Goal: Task Accomplishment & Management: Use online tool/utility

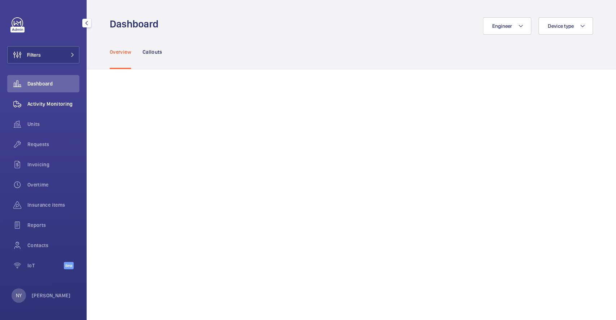
click at [61, 105] on span "Activity Monitoring" at bounding box center [53, 103] width 52 height 7
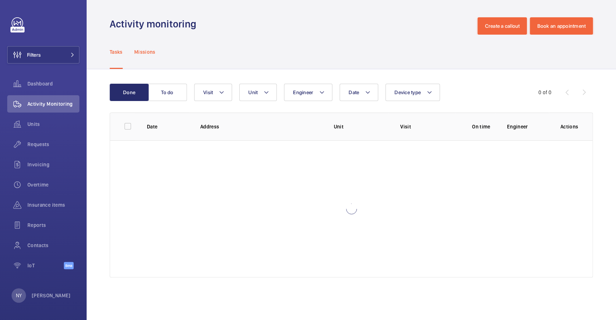
click at [142, 57] on div "Missions" at bounding box center [144, 52] width 21 height 34
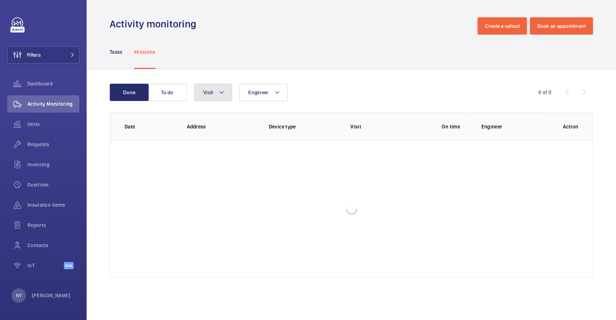
click at [208, 100] on button "Visit" at bounding box center [213, 92] width 38 height 17
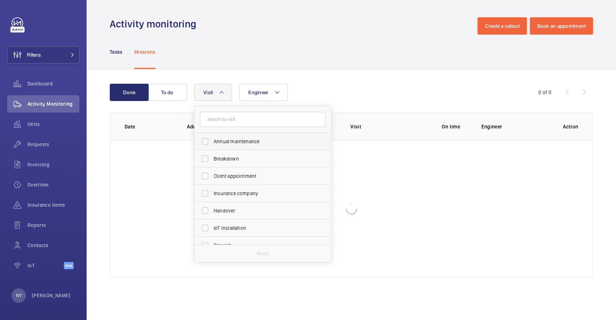
drag, startPoint x: 227, startPoint y: 142, endPoint x: 228, endPoint y: 137, distance: 4.4
click at [228, 137] on label "Annual maintenance" at bounding box center [258, 141] width 126 height 17
click at [212, 137] on input "Annual maintenance" at bounding box center [205, 141] width 14 height 14
checkbox input "true"
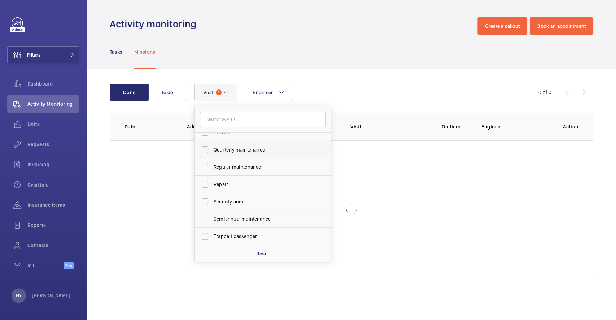
click at [231, 153] on label "Quarterly maintenance" at bounding box center [258, 149] width 126 height 17
click at [212, 153] on input "Quarterly maintenance" at bounding box center [205, 150] width 14 height 14
checkbox input "true"
click at [247, 164] on span "Regular maintenance" at bounding box center [263, 167] width 99 height 7
click at [212, 164] on input "Regular maintenance" at bounding box center [205, 167] width 14 height 14
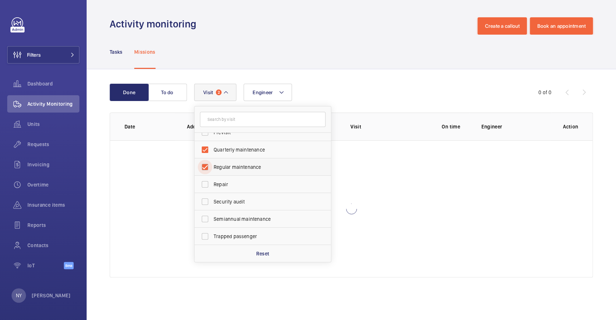
checkbox input "true"
click at [255, 214] on label "Semiannual maintenance" at bounding box center [258, 219] width 126 height 17
click at [212, 214] on input "Semiannual maintenance" at bounding box center [205, 219] width 14 height 14
checkbox input "true"
click at [378, 66] on div "Tasks Missions" at bounding box center [351, 52] width 483 height 34
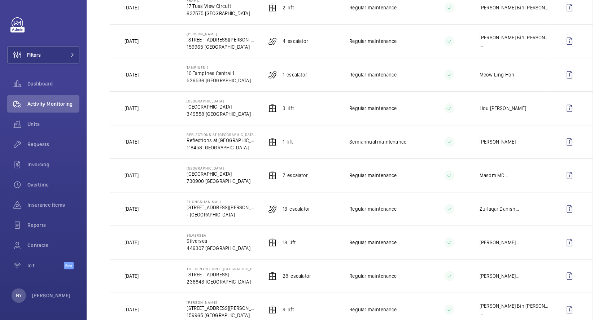
scroll to position [337, 0]
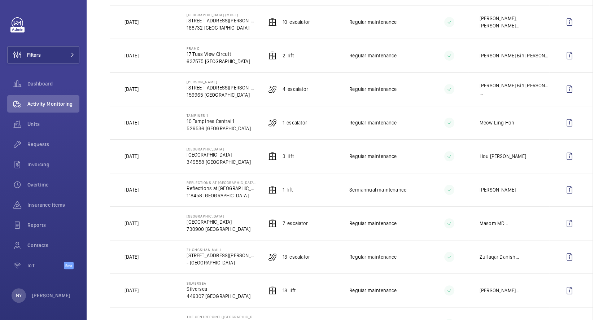
drag, startPoint x: 191, startPoint y: 46, endPoint x: 201, endPoint y: 48, distance: 10.2
click at [201, 48] on td "Framo 17 Tuas View Circuit 637575 [GEOGRAPHIC_DATA]" at bounding box center [215, 56] width 81 height 34
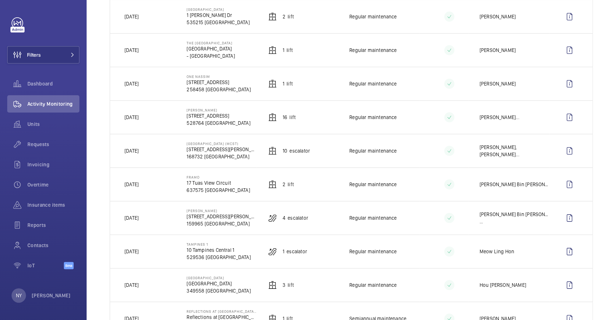
scroll to position [192, 0]
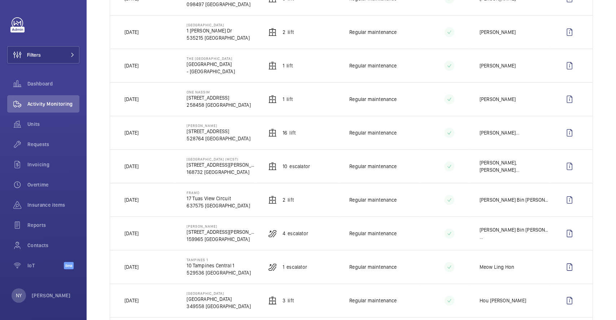
drag, startPoint x: 185, startPoint y: 161, endPoint x: 244, endPoint y: 159, distance: 58.9
click at [244, 159] on td "[GEOGRAPHIC_DATA] (MCST) [STREET_ADDRESS][PERSON_NAME]" at bounding box center [215, 166] width 81 height 34
copy p "[GEOGRAPHIC_DATA] (MCST)"
click at [43, 46] on button "Filters" at bounding box center [43, 54] width 72 height 17
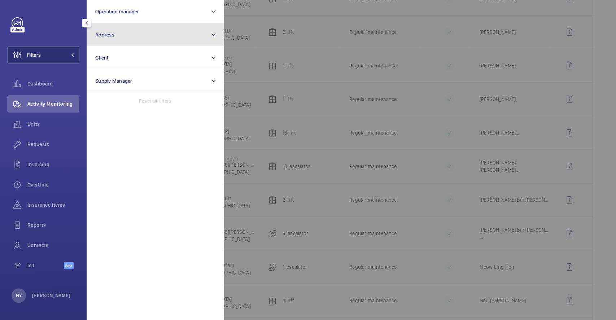
click at [148, 38] on button "Address" at bounding box center [155, 34] width 137 height 23
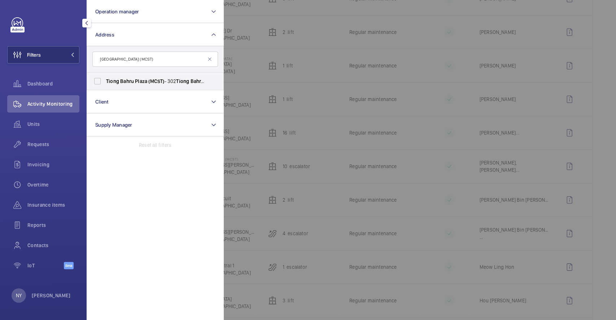
type input "[GEOGRAPHIC_DATA] (MCST)"
click at [154, 79] on span "(MCST)" at bounding box center [156, 81] width 16 height 6
click at [105, 79] on input "[GEOGRAPHIC_DATA] (MCST) - [STREET_ADDRESS][PERSON_NAME]" at bounding box center [97, 81] width 14 height 14
checkbox input "true"
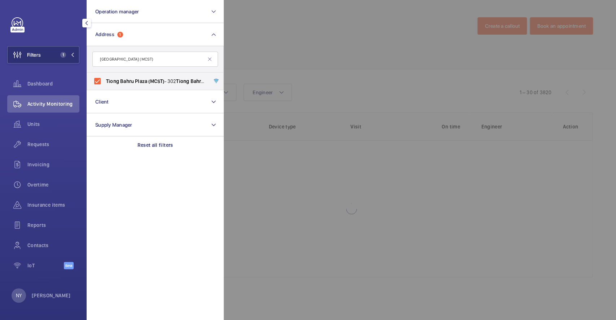
click at [301, 37] on div at bounding box center [532, 160] width 616 height 320
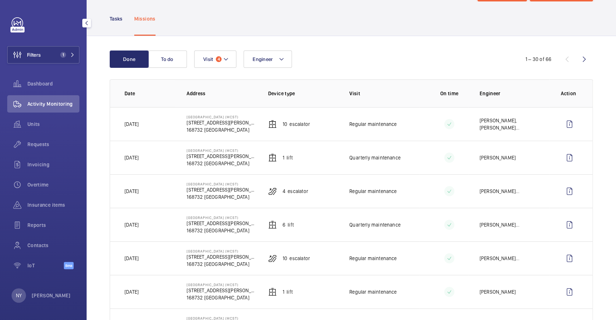
scroll to position [48, 0]
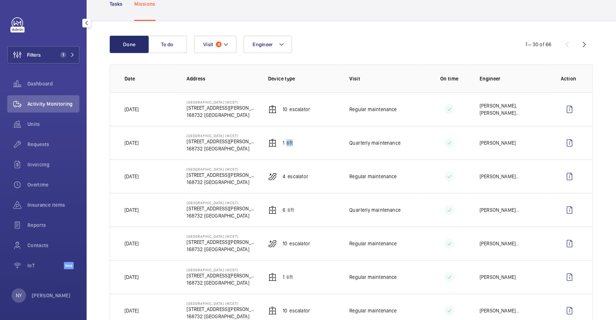
drag, startPoint x: 284, startPoint y: 143, endPoint x: 292, endPoint y: 143, distance: 8.3
click at [292, 143] on td "1 Lift" at bounding box center [297, 143] width 81 height 34
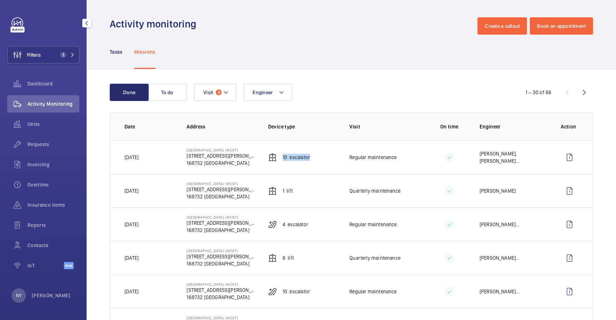
drag, startPoint x: 278, startPoint y: 154, endPoint x: 316, endPoint y: 154, distance: 38.3
click at [316, 154] on td "10 Escalator" at bounding box center [297, 157] width 81 height 34
copy p "10 Escalator"
click at [566, 153] on wm-front-icon-button at bounding box center [569, 157] width 17 height 17
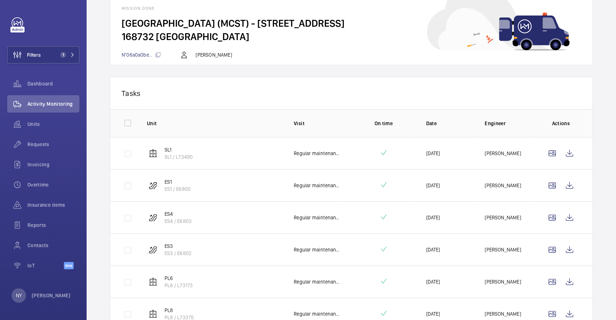
scroll to position [96, 0]
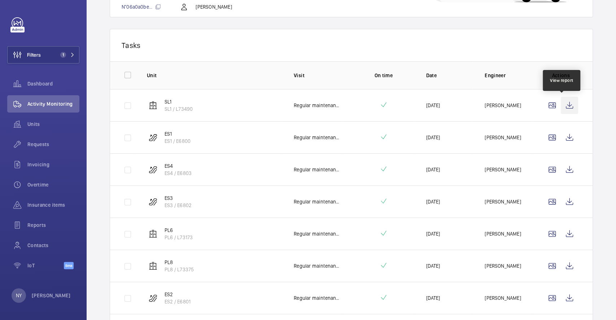
click at [566, 104] on wm-front-icon-button at bounding box center [569, 105] width 17 height 17
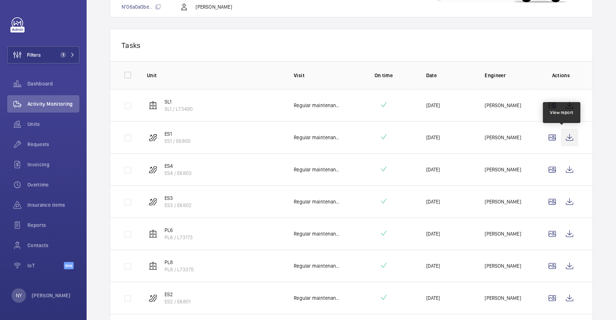
click at [561, 135] on wm-front-icon-button at bounding box center [569, 137] width 17 height 17
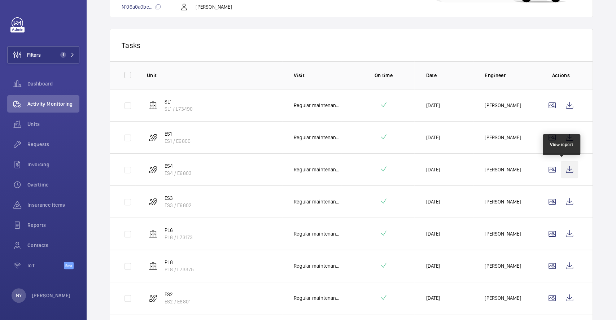
click at [561, 170] on wm-front-icon-button at bounding box center [569, 169] width 17 height 17
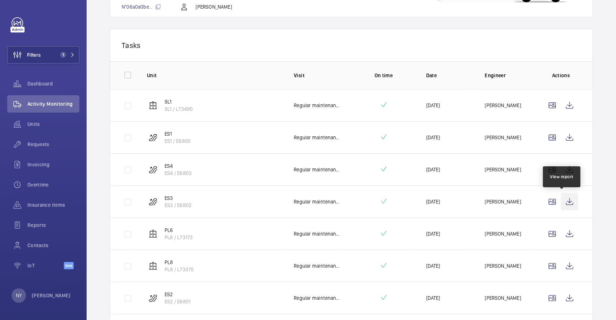
click at [562, 204] on wm-front-icon-button at bounding box center [569, 201] width 17 height 17
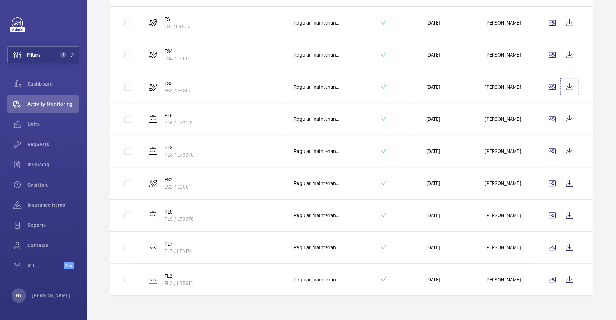
scroll to position [215, 0]
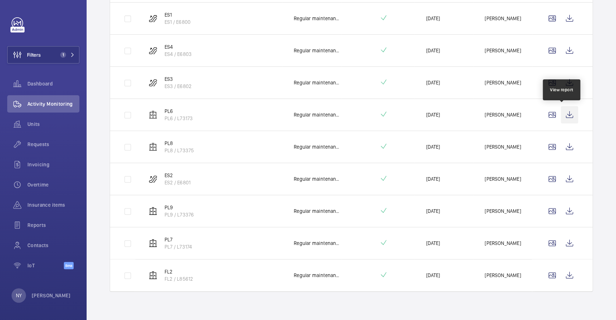
click at [571, 115] on wm-front-icon-button at bounding box center [569, 114] width 17 height 17
click at [564, 149] on wm-front-icon-button at bounding box center [569, 146] width 17 height 17
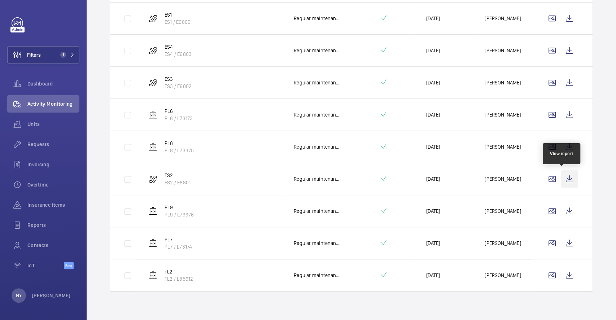
click at [569, 173] on wm-front-icon-button at bounding box center [569, 178] width 17 height 17
click at [561, 214] on wm-front-icon-button at bounding box center [569, 211] width 17 height 17
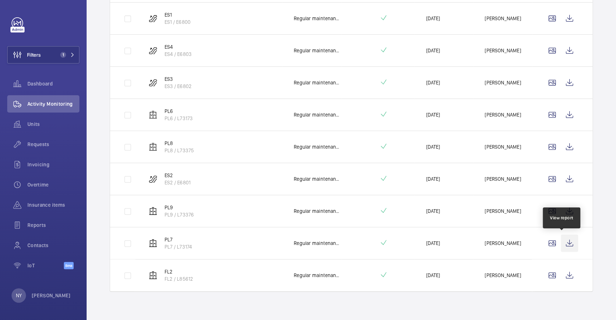
click at [566, 249] on wm-front-icon-button at bounding box center [569, 243] width 17 height 17
click at [569, 277] on wm-front-icon-button at bounding box center [569, 275] width 17 height 17
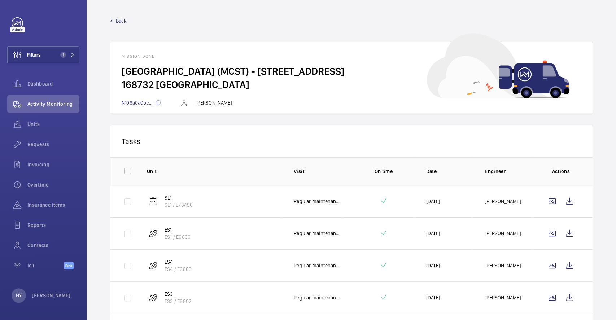
scroll to position [0, 0]
click at [125, 22] on span "Back" at bounding box center [121, 20] width 11 height 7
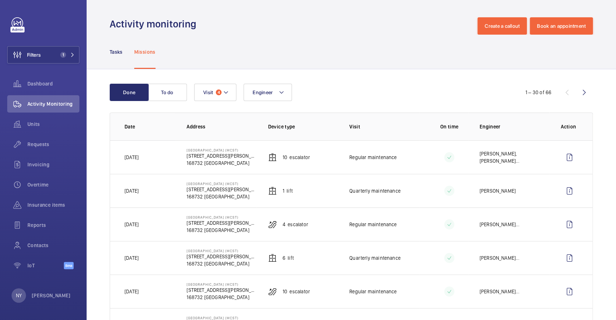
drag, startPoint x: 109, startPoint y: 26, endPoint x: 207, endPoint y: 27, distance: 97.9
click at [207, 27] on wm-front-admin-header "Activity monitoring Create a callout Book an appointment" at bounding box center [352, 17] width 530 height 35
click at [253, 48] on div "Tasks Missions" at bounding box center [351, 52] width 483 height 34
drag, startPoint x: 136, startPoint y: 261, endPoint x: 161, endPoint y: 256, distance: 25.9
click at [161, 256] on td "[DATE]" at bounding box center [142, 258] width 65 height 34
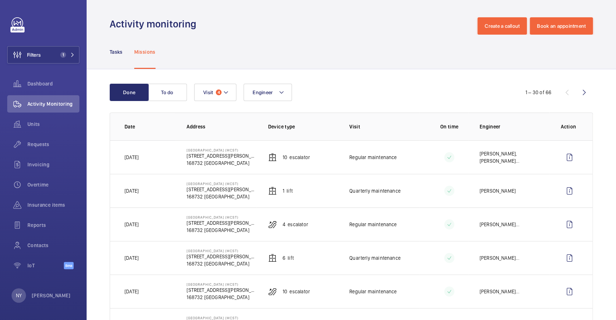
drag, startPoint x: 127, startPoint y: 224, endPoint x: 142, endPoint y: 222, distance: 15.0
click at [139, 222] on p "[DATE]" at bounding box center [132, 224] width 14 height 7
click at [298, 53] on div "Tasks Missions" at bounding box center [351, 52] width 483 height 34
click at [38, 52] on span "Filters" at bounding box center [34, 54] width 14 height 7
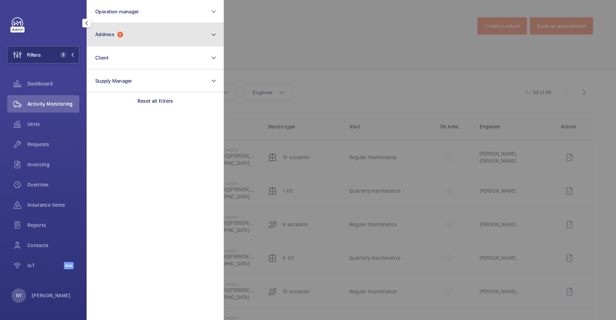
click at [191, 40] on button "Address 1" at bounding box center [155, 34] width 137 height 23
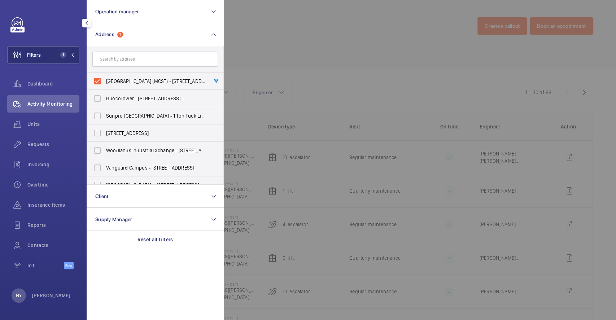
click at [126, 77] on label "[GEOGRAPHIC_DATA] (MCST) - [STREET_ADDRESS][PERSON_NAME]" at bounding box center [150, 81] width 126 height 17
click at [105, 77] on input "[GEOGRAPHIC_DATA] (MCST) - [STREET_ADDRESS][PERSON_NAME]" at bounding box center [97, 81] width 14 height 14
checkbox input "false"
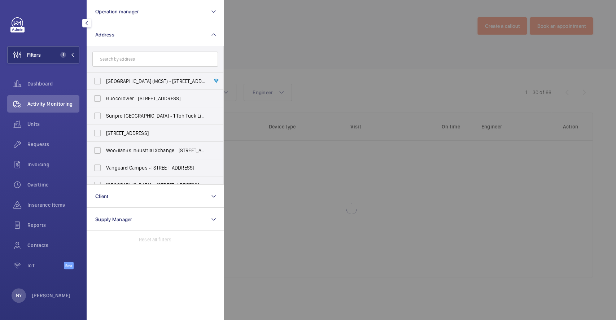
click at [408, 65] on div at bounding box center [532, 160] width 616 height 320
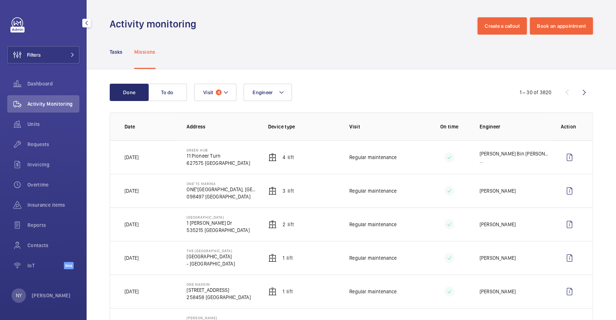
drag, startPoint x: 154, startPoint y: 25, endPoint x: 193, endPoint y: 21, distance: 39.2
click at [193, 21] on h1 "Activity monitoring" at bounding box center [155, 23] width 91 height 13
click at [31, 299] on div "NY [PERSON_NAME]" at bounding box center [41, 296] width 59 height 14
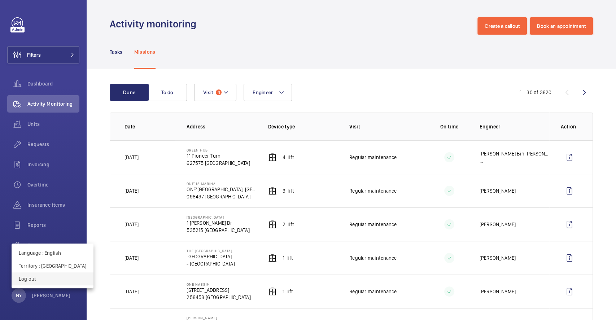
click at [48, 283] on button "Log out" at bounding box center [53, 279] width 82 height 13
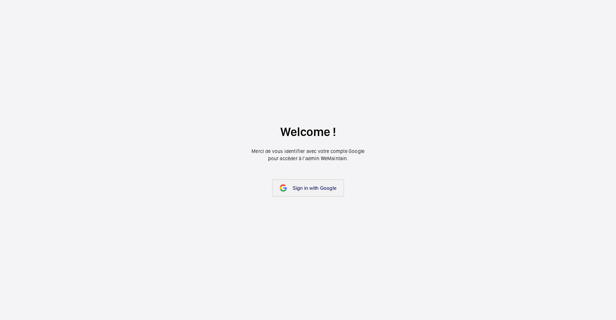
click at [326, 188] on span "Sign in with Google" at bounding box center [315, 188] width 44 height 6
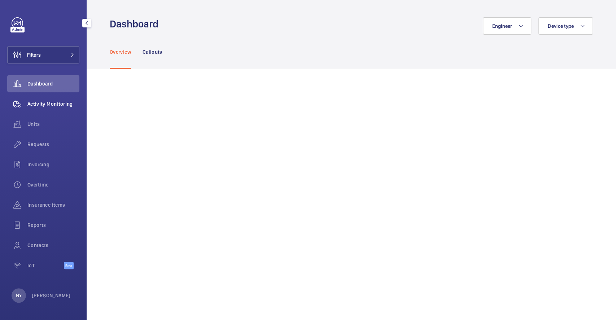
click at [40, 104] on span "Activity Monitoring" at bounding box center [53, 103] width 52 height 7
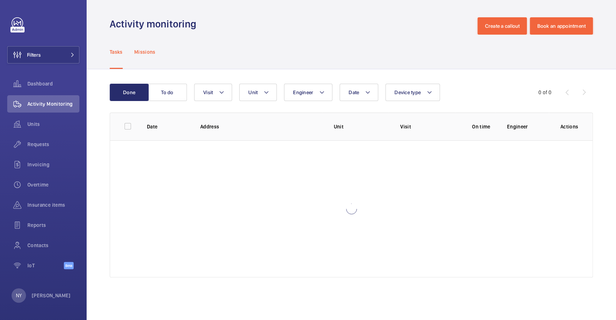
click at [139, 50] on p "Missions" at bounding box center [144, 51] width 21 height 7
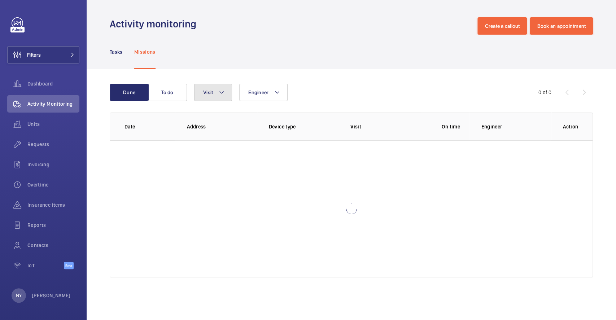
drag, startPoint x: 209, startPoint y: 90, endPoint x: 214, endPoint y: 93, distance: 5.5
click at [211, 91] on span "Visit" at bounding box center [208, 93] width 10 height 6
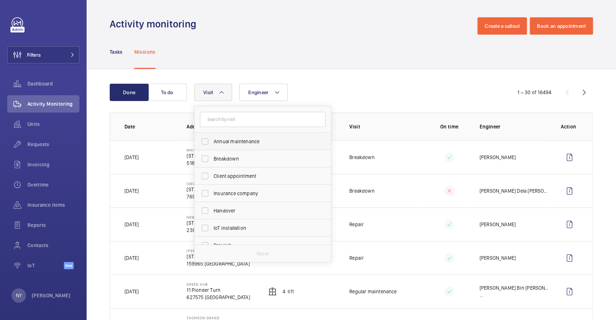
click at [256, 136] on label "Annual maintenance" at bounding box center [258, 141] width 126 height 17
click at [212, 136] on input "Annual maintenance" at bounding box center [205, 141] width 14 height 14
checkbox input "true"
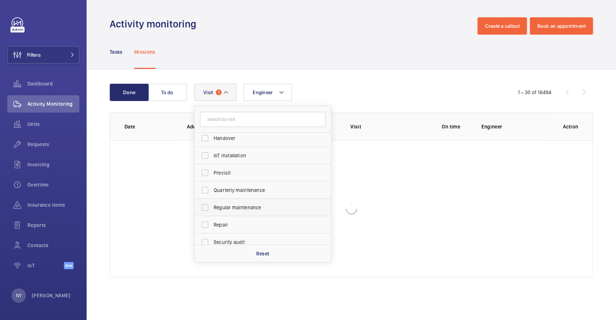
scroll to position [113, 0]
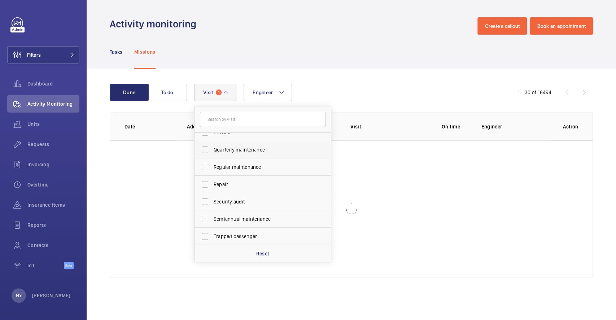
click at [248, 152] on span "Quarterly maintenance" at bounding box center [263, 149] width 99 height 7
click at [212, 152] on input "Quarterly maintenance" at bounding box center [205, 150] width 14 height 14
checkbox input "true"
click at [251, 168] on span "Regular maintenance" at bounding box center [263, 167] width 99 height 7
click at [212, 168] on input "Regular maintenance" at bounding box center [205, 167] width 14 height 14
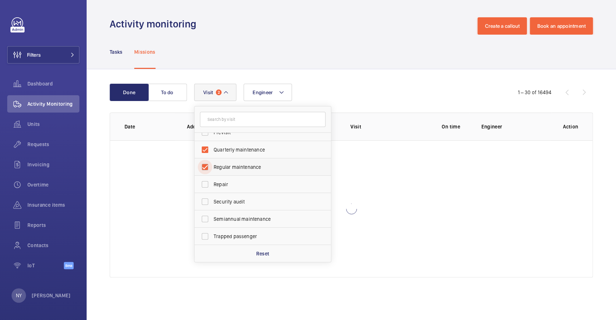
checkbox input "true"
click at [247, 213] on label "Semiannual maintenance" at bounding box center [258, 219] width 126 height 17
click at [212, 213] on input "Semiannual maintenance" at bounding box center [205, 219] width 14 height 14
checkbox input "true"
click at [384, 33] on div "Activity monitoring Create a callout Book an appointment" at bounding box center [351, 25] width 483 height 17
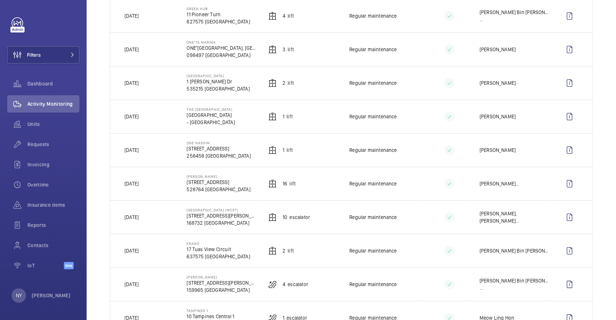
scroll to position [144, 0]
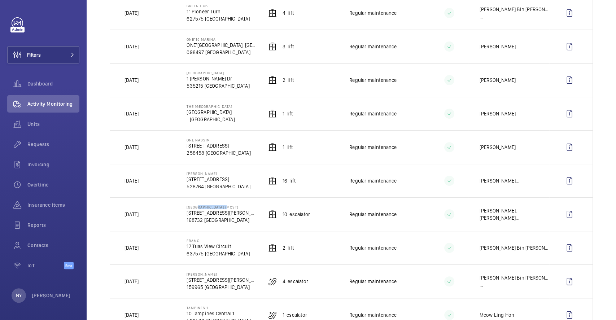
drag, startPoint x: 194, startPoint y: 209, endPoint x: 225, endPoint y: 209, distance: 31.8
click at [225, 209] on p "[GEOGRAPHIC_DATA] (MCST)" at bounding box center [222, 207] width 70 height 4
drag, startPoint x: 179, startPoint y: 218, endPoint x: 179, endPoint y: 214, distance: 4.0
click at [179, 214] on td "[GEOGRAPHIC_DATA] (MCST) [STREET_ADDRESS][PERSON_NAME]" at bounding box center [215, 215] width 81 height 34
click at [175, 218] on td "[GEOGRAPHIC_DATA] (MCST) [STREET_ADDRESS][PERSON_NAME]" at bounding box center [215, 215] width 81 height 34
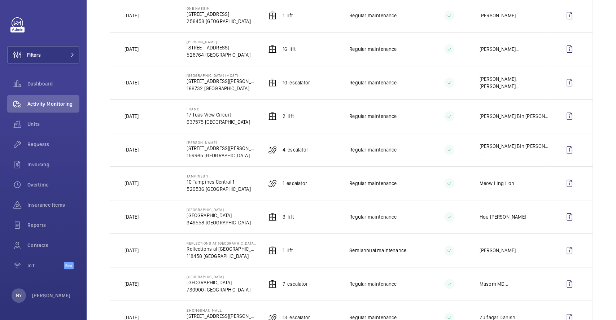
scroll to position [289, 0]
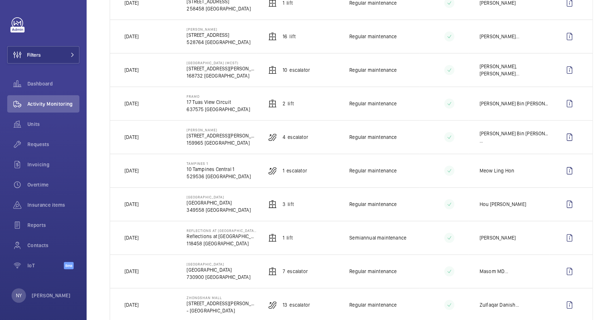
drag, startPoint x: 137, startPoint y: 206, endPoint x: 151, endPoint y: 206, distance: 13.7
click at [151, 206] on td "[DATE]" at bounding box center [142, 204] width 65 height 34
drag, startPoint x: 135, startPoint y: 105, endPoint x: 150, endPoint y: 103, distance: 14.9
click at [139, 103] on p "[DATE]" at bounding box center [132, 103] width 14 height 7
drag, startPoint x: 139, startPoint y: 72, endPoint x: 156, endPoint y: 71, distance: 17.0
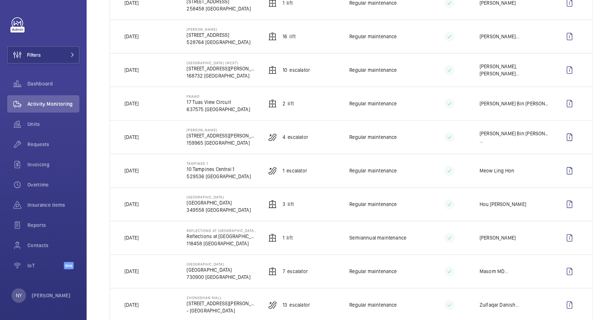
click at [156, 71] on td "[DATE]" at bounding box center [142, 70] width 65 height 34
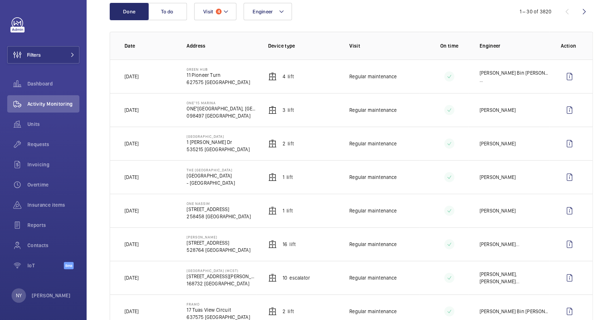
scroll to position [96, 0]
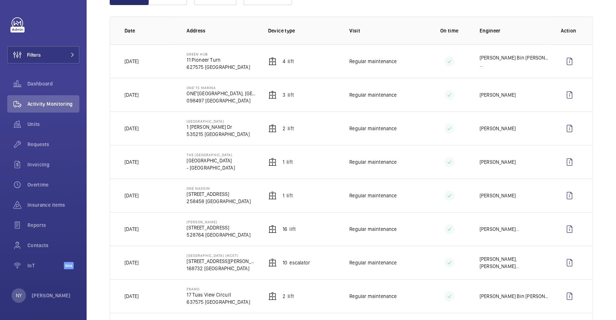
drag, startPoint x: 197, startPoint y: 222, endPoint x: 219, endPoint y: 218, distance: 22.4
click at [219, 218] on td "IKEA Tampines 60 Tampines North Drive 2 528764 SINGAPORE" at bounding box center [215, 229] width 81 height 34
click at [561, 233] on wm-front-icon-button at bounding box center [569, 229] width 17 height 17
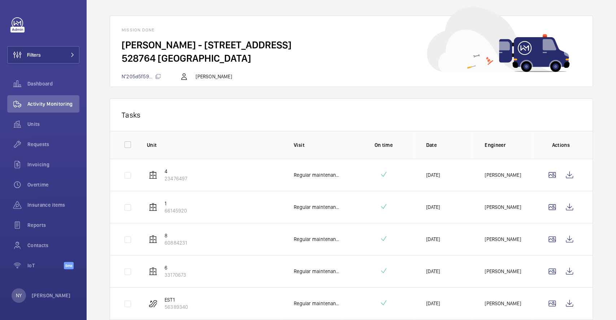
scroll to position [48, 0]
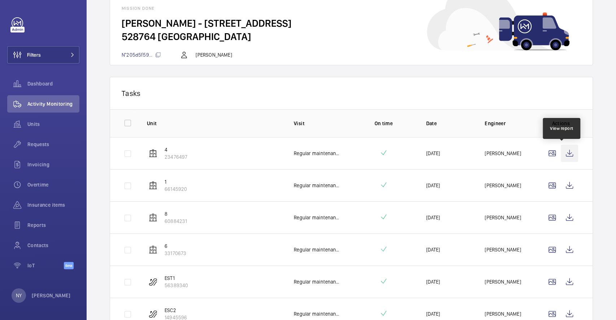
click at [561, 149] on wm-front-icon-button at bounding box center [569, 153] width 17 height 17
click at [561, 188] on wm-front-icon-button at bounding box center [569, 185] width 17 height 17
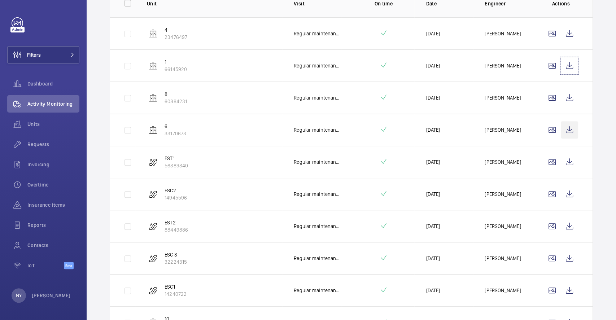
scroll to position [167, 0]
click at [564, 97] on wm-front-icon-button at bounding box center [569, 98] width 17 height 17
click at [561, 134] on wm-front-icon-button at bounding box center [569, 130] width 17 height 17
click at [561, 163] on wm-front-icon-button at bounding box center [569, 162] width 17 height 17
click at [563, 191] on wm-front-icon-button at bounding box center [569, 194] width 17 height 17
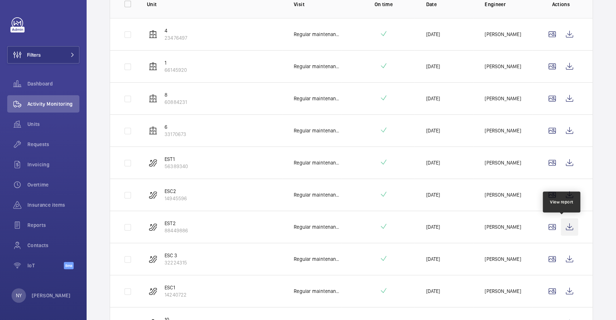
click at [561, 225] on wm-front-icon-button at bounding box center [569, 226] width 17 height 17
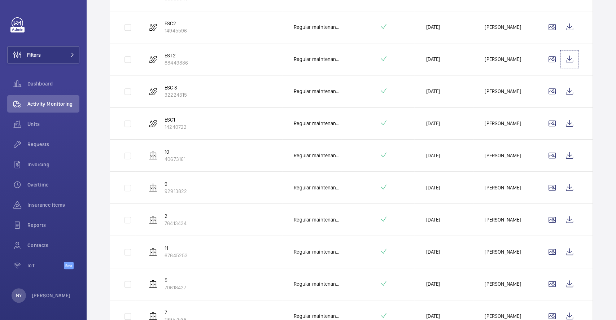
scroll to position [360, 0]
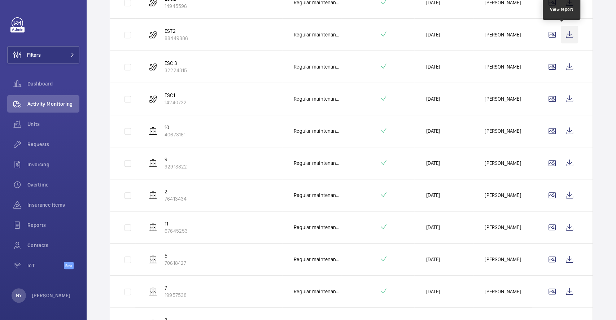
click at [567, 33] on wm-front-icon-button at bounding box center [569, 34] width 17 height 17
click at [564, 71] on wm-front-icon-button at bounding box center [569, 66] width 17 height 17
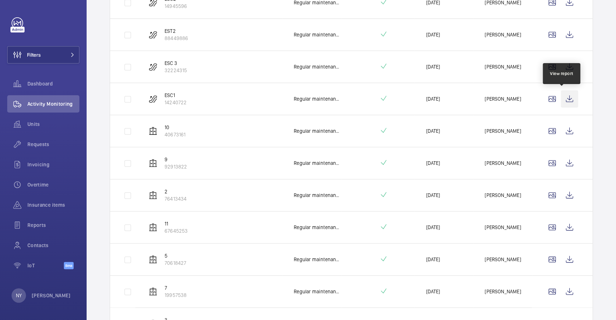
click at [565, 94] on wm-front-icon-button at bounding box center [569, 98] width 17 height 17
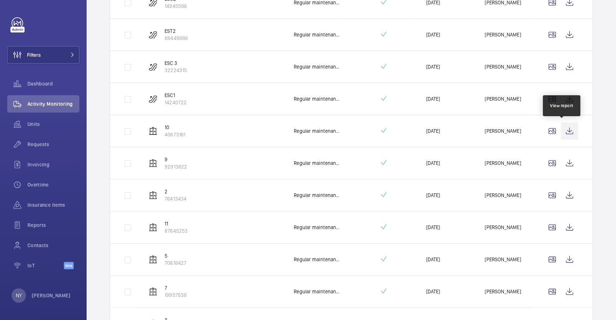
click at [563, 125] on wm-front-icon-button at bounding box center [569, 130] width 17 height 17
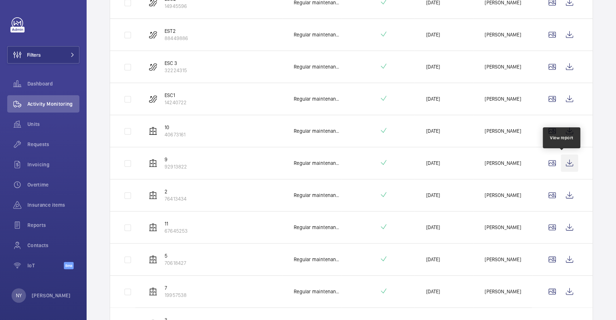
click at [561, 156] on wm-front-icon-button at bounding box center [569, 163] width 17 height 17
click at [571, 190] on td at bounding box center [562, 195] width 61 height 32
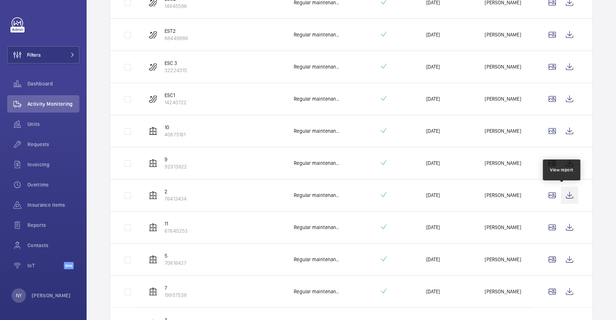
click at [563, 193] on wm-front-icon-button at bounding box center [569, 195] width 17 height 17
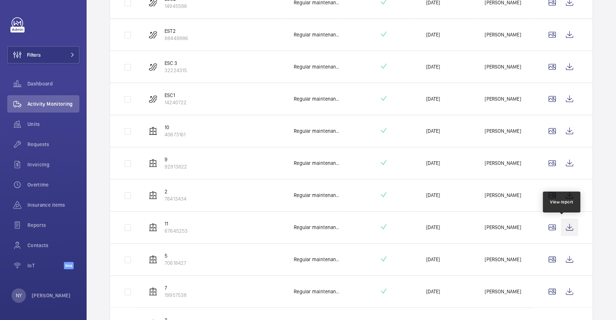
click at [566, 227] on wm-front-icon-button at bounding box center [569, 227] width 17 height 17
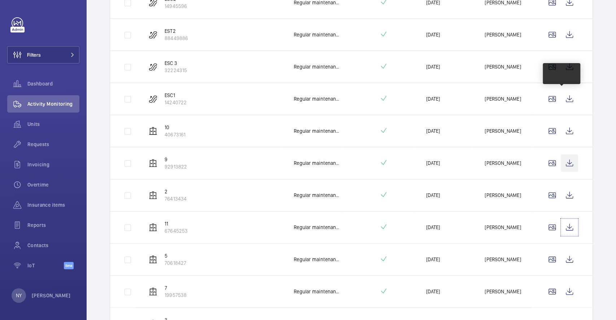
scroll to position [408, 0]
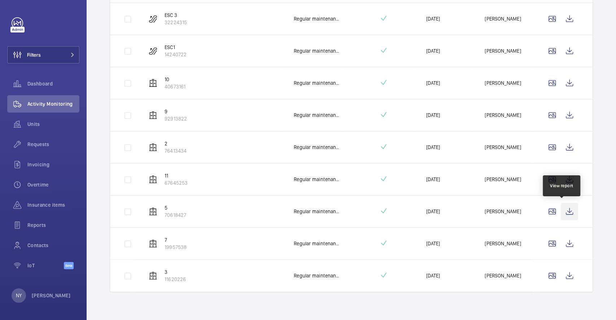
click at [568, 207] on wm-front-icon-button at bounding box center [569, 211] width 17 height 17
click at [566, 243] on wm-front-icon-button at bounding box center [569, 243] width 17 height 17
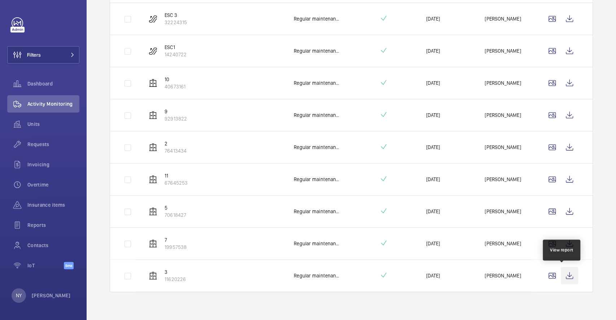
click at [563, 273] on wm-front-icon-button at bounding box center [569, 275] width 17 height 17
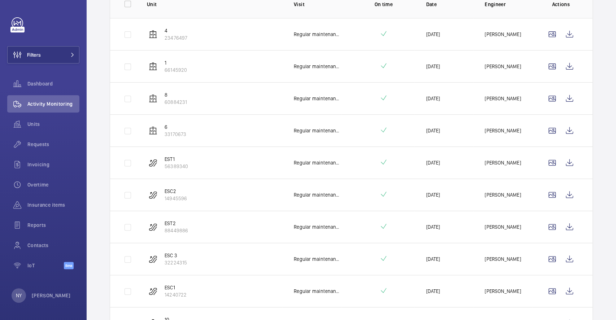
scroll to position [0, 0]
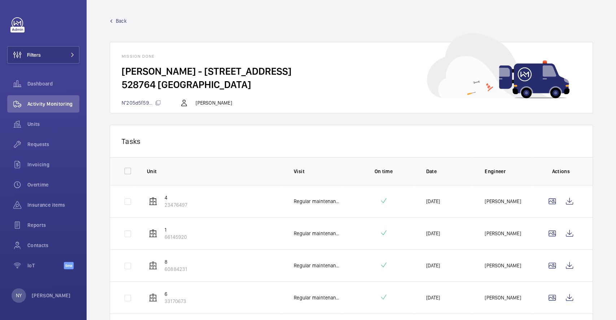
click at [123, 20] on span "Back" at bounding box center [121, 20] width 11 height 7
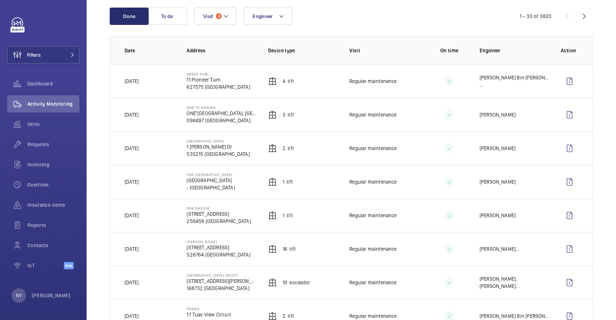
scroll to position [96, 0]
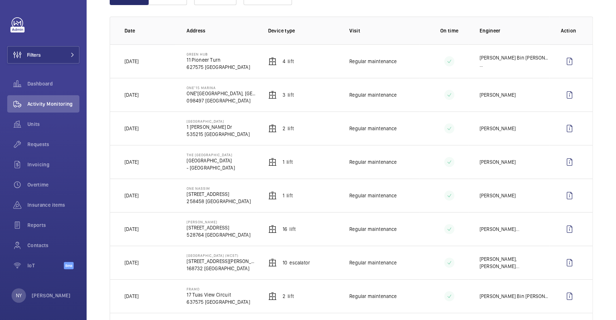
drag, startPoint x: 130, startPoint y: 230, endPoint x: 144, endPoint y: 230, distance: 13.4
click at [139, 230] on p "[DATE]" at bounding box center [132, 229] width 14 height 7
drag, startPoint x: 186, startPoint y: 189, endPoint x: 218, endPoint y: 188, distance: 31.8
click at [218, 188] on p "ONE NASSIM" at bounding box center [219, 188] width 64 height 4
copy p "ONE NASSIM"
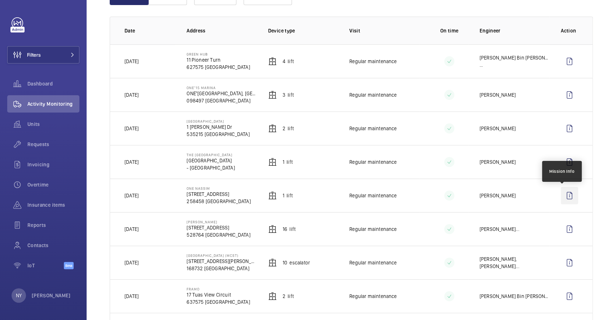
click at [563, 195] on wm-front-icon-button at bounding box center [569, 195] width 17 height 17
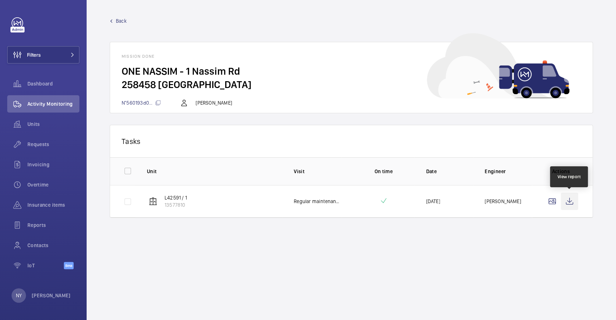
click at [566, 198] on wm-front-icon-button at bounding box center [569, 201] width 17 height 17
click at [120, 25] on div "Back Mission done ONE NASSIM - 1 Nassim Rd 258458 SINGAPORE N°560193d0... Daryl…" at bounding box center [351, 65] width 483 height 96
click at [122, 19] on span "Back" at bounding box center [121, 20] width 11 height 7
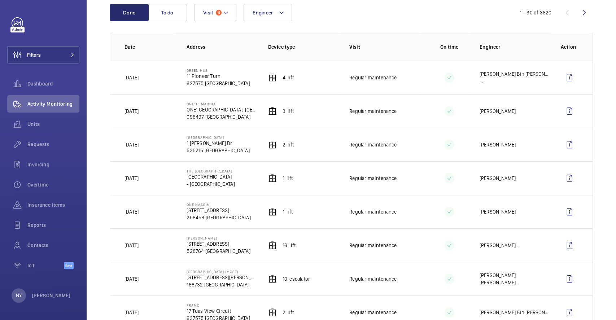
scroll to position [96, 0]
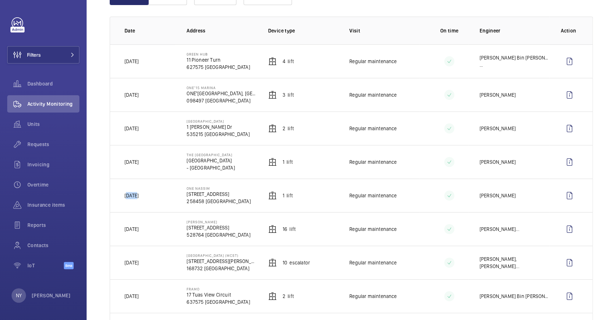
drag, startPoint x: 127, startPoint y: 196, endPoint x: 142, endPoint y: 196, distance: 15.2
click at [142, 196] on td "[DATE]" at bounding box center [142, 196] width 65 height 34
drag, startPoint x: 190, startPoint y: 155, endPoint x: 214, endPoint y: 155, distance: 24.2
click at [214, 155] on p "The [GEOGRAPHIC_DATA]" at bounding box center [211, 155] width 48 height 4
click at [175, 158] on td "The St. Regis Singapore Tanglin Road - SINGAPORE" at bounding box center [215, 162] width 81 height 34
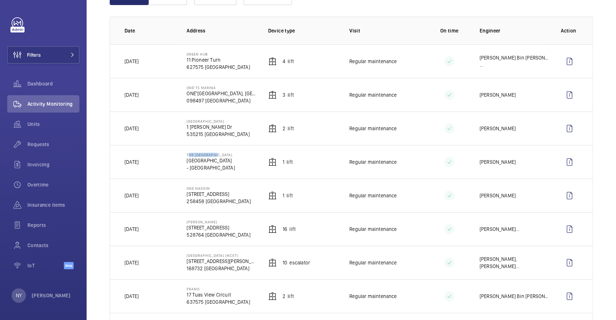
drag, startPoint x: 185, startPoint y: 153, endPoint x: 211, endPoint y: 155, distance: 25.7
click at [211, 155] on td "The St. Regis Singapore Tanglin Road - SINGAPORE" at bounding box center [215, 162] width 81 height 34
click at [564, 158] on wm-front-icon-button at bounding box center [569, 161] width 17 height 17
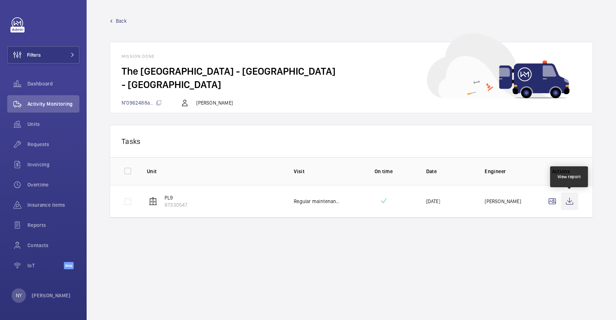
click at [575, 195] on wm-front-icon-button at bounding box center [569, 201] width 17 height 17
click at [571, 206] on wm-front-icon-button at bounding box center [569, 201] width 17 height 17
click at [122, 19] on span "Back" at bounding box center [121, 20] width 11 height 7
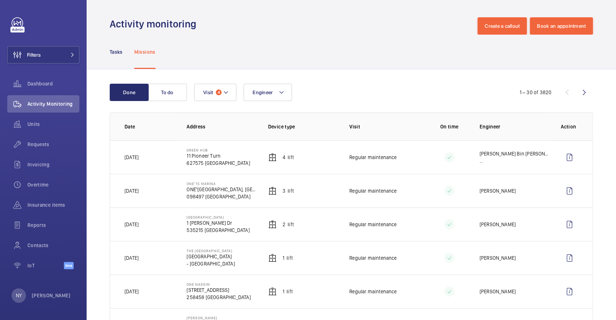
scroll to position [48, 0]
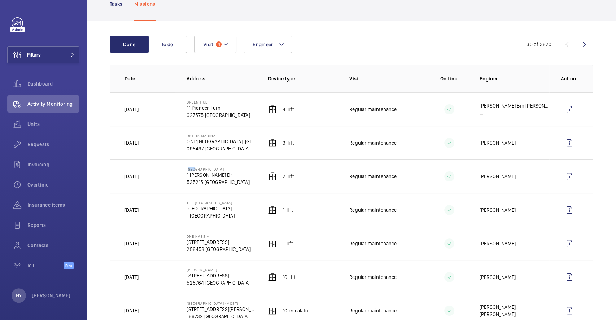
drag, startPoint x: 185, startPoint y: 168, endPoint x: 194, endPoint y: 168, distance: 8.3
click at [194, 168] on p "[GEOGRAPHIC_DATA]" at bounding box center [218, 169] width 63 height 4
click at [561, 175] on wm-front-icon-button at bounding box center [569, 176] width 17 height 17
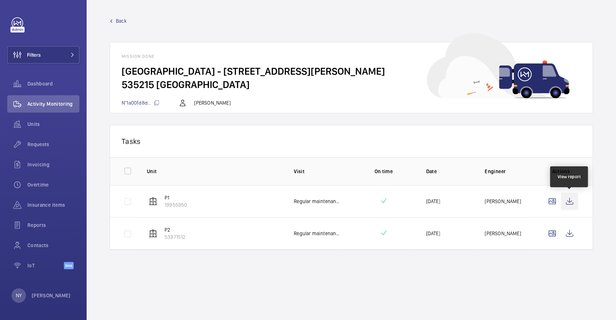
click at [575, 205] on wm-front-icon-button at bounding box center [569, 201] width 17 height 17
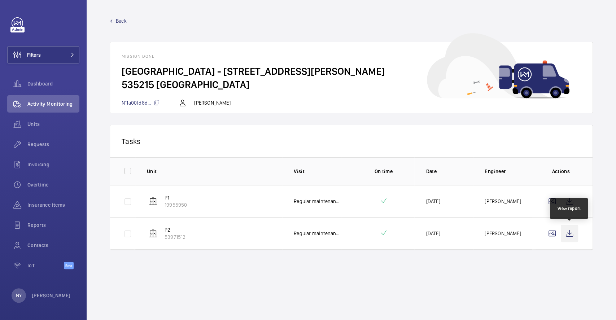
click at [565, 241] on wm-front-icon-button at bounding box center [569, 233] width 17 height 17
click at [122, 20] on span "Back" at bounding box center [121, 20] width 11 height 7
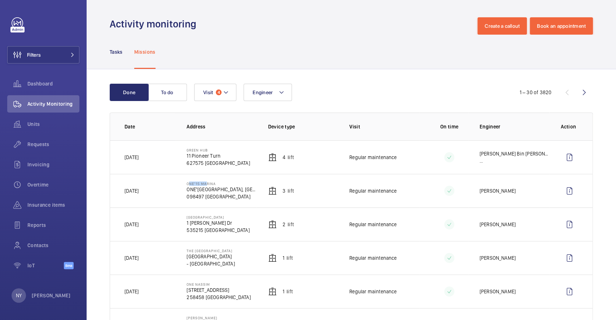
drag, startPoint x: 185, startPoint y: 182, endPoint x: 203, endPoint y: 182, distance: 18.1
click at [203, 182] on td "ONE°15 Marina ONE°15 Marina Sentosa Cove, Singapore 098497 SINGAPORE" at bounding box center [215, 191] width 81 height 34
click at [567, 191] on wm-front-icon-button at bounding box center [569, 190] width 17 height 17
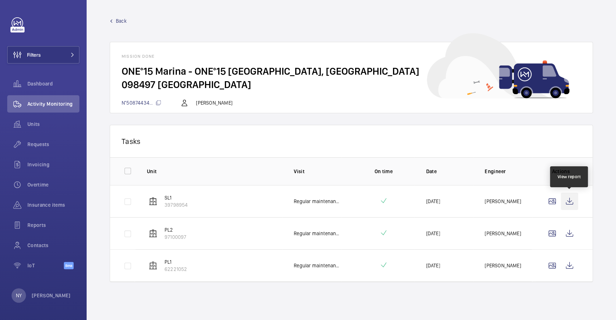
click at [578, 198] on wm-front-icon-button at bounding box center [569, 201] width 17 height 17
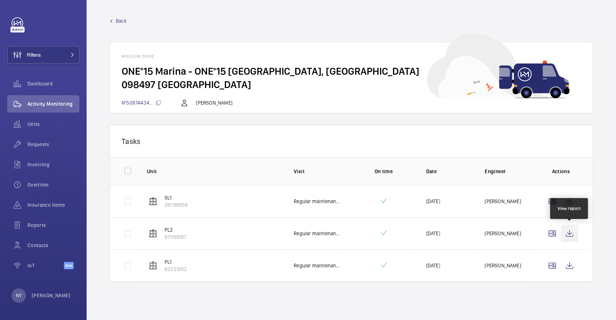
click at [561, 228] on wm-front-icon-button at bounding box center [569, 233] width 17 height 17
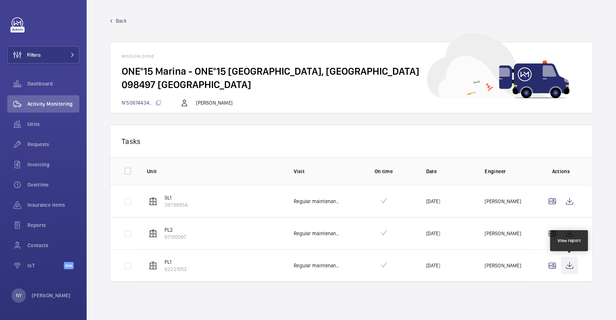
click at [573, 263] on wm-front-icon-button at bounding box center [569, 265] width 17 height 17
click at [117, 23] on span "Back" at bounding box center [121, 20] width 11 height 7
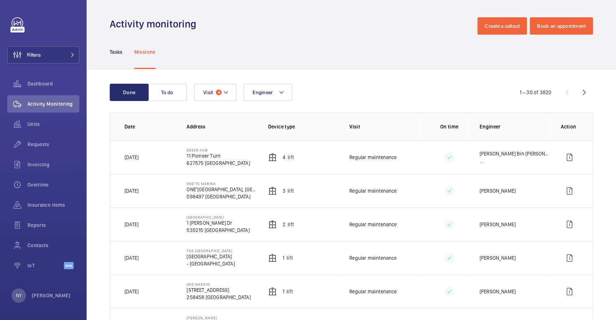
drag, startPoint x: 187, startPoint y: 148, endPoint x: 209, endPoint y: 148, distance: 22.4
click at [209, 148] on p "Green Hub" at bounding box center [218, 150] width 63 height 4
drag, startPoint x: 186, startPoint y: 149, endPoint x: 230, endPoint y: 149, distance: 44.1
click at [230, 149] on td "Green Hub 11 Pioneer Turn 627575 SINGAPORE" at bounding box center [215, 157] width 81 height 34
copy p "Green Hub"
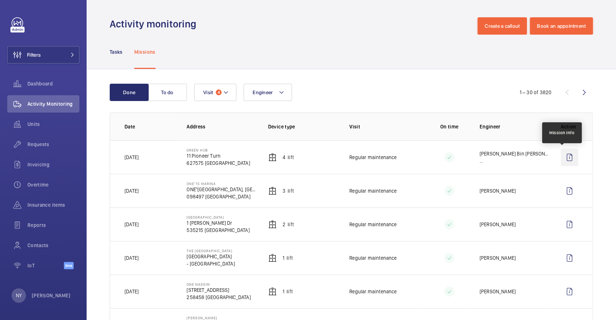
click at [564, 157] on wm-front-icon-button at bounding box center [569, 157] width 17 height 17
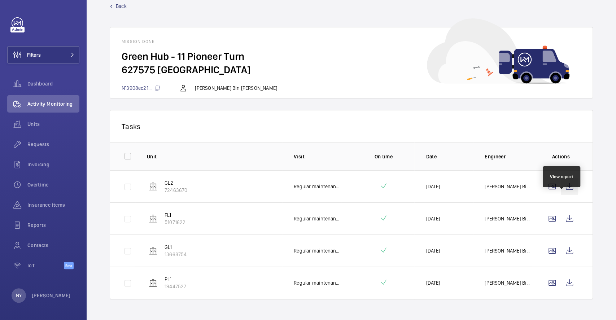
scroll to position [23, 0]
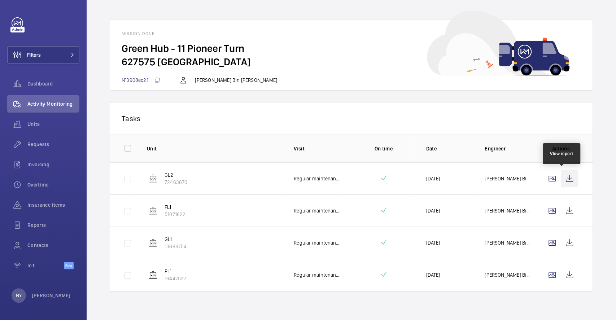
click at [564, 182] on wm-front-icon-button at bounding box center [569, 178] width 17 height 17
click at [563, 206] on wm-front-icon-button at bounding box center [569, 210] width 17 height 17
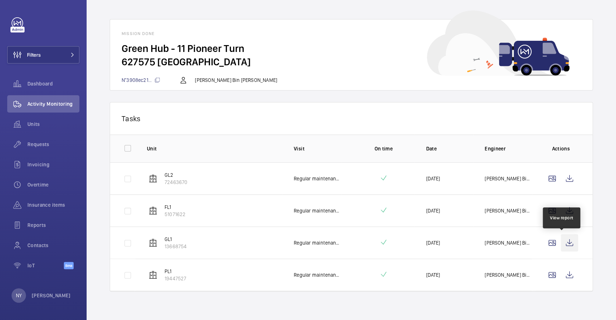
click at [561, 238] on wm-front-icon-button at bounding box center [569, 242] width 17 height 17
click at [562, 279] on wm-front-icon-button at bounding box center [569, 274] width 17 height 17
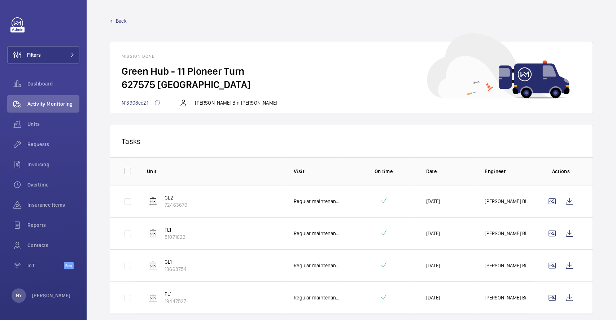
click at [124, 21] on span "Back" at bounding box center [121, 20] width 11 height 7
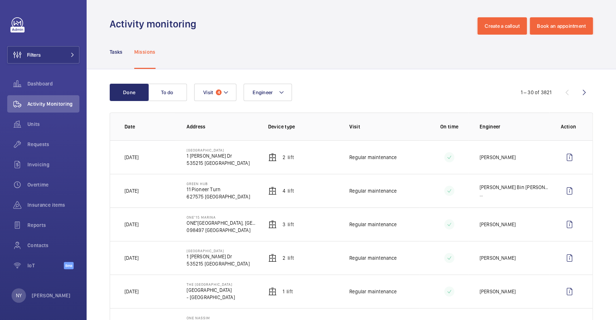
drag, startPoint x: 187, startPoint y: 184, endPoint x: 214, endPoint y: 184, distance: 27.8
click at [214, 184] on p "Green Hub" at bounding box center [218, 184] width 63 height 4
click at [232, 190] on td "Green Hub 11 Pioneer Turn 627575 SINGAPORE" at bounding box center [215, 191] width 81 height 34
drag, startPoint x: 199, startPoint y: 150, endPoint x: 209, endPoint y: 152, distance: 10.3
click at [209, 152] on p "[GEOGRAPHIC_DATA]" at bounding box center [218, 150] width 63 height 4
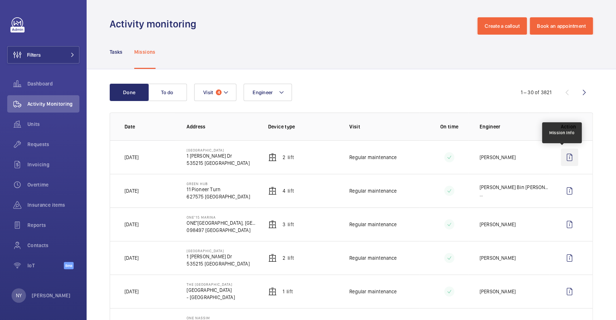
click at [561, 159] on wm-front-icon-button at bounding box center [569, 157] width 17 height 17
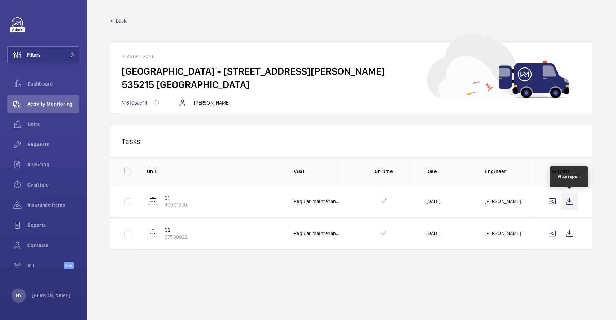
click at [573, 204] on wm-front-icon-button at bounding box center [569, 201] width 17 height 17
click at [124, 23] on span "Back" at bounding box center [121, 20] width 11 height 7
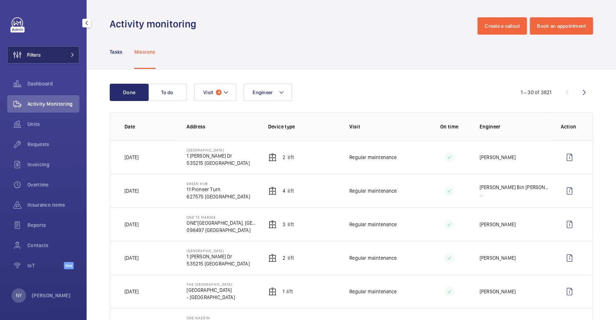
click at [36, 54] on span "Filters" at bounding box center [34, 54] width 14 height 7
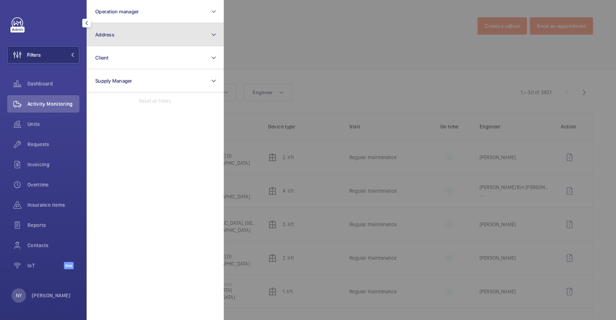
click at [159, 36] on button "Address" at bounding box center [155, 34] width 137 height 23
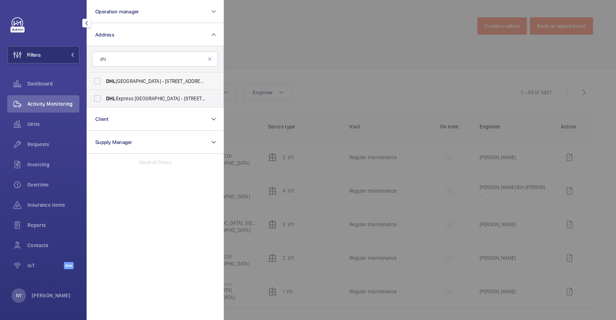
type input "dhl"
click at [143, 84] on span "DHL Air Express Centre - 1 Tai Seng Dr, SINGAPORE 535215" at bounding box center [155, 81] width 99 height 7
click at [105, 84] on input "DHL Air Express Centre - 1 Tai Seng Dr, SINGAPORE 535215" at bounding box center [97, 81] width 14 height 14
checkbox input "true"
click at [143, 97] on span "DHL Express South Asia Hub - 121 Airport Cargo Rd, SINGAPORE 819480" at bounding box center [155, 98] width 99 height 7
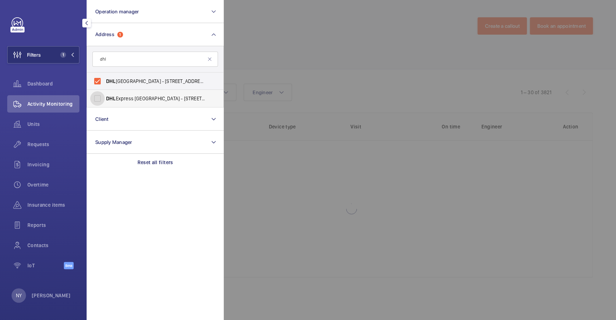
click at [105, 97] on input "DHL Express South Asia Hub - 121 Airport Cargo Rd, SINGAPORE 819480" at bounding box center [97, 98] width 14 height 14
checkbox input "true"
click at [294, 43] on div at bounding box center [532, 160] width 616 height 320
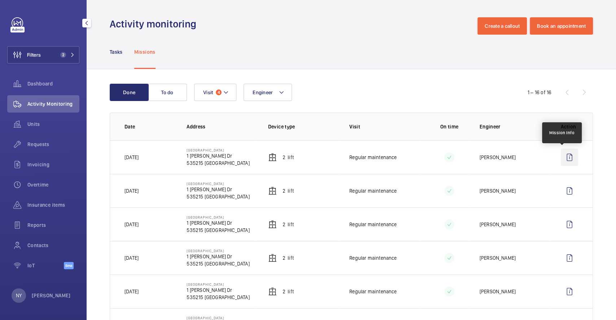
click at [561, 154] on wm-front-icon-button at bounding box center [569, 157] width 17 height 17
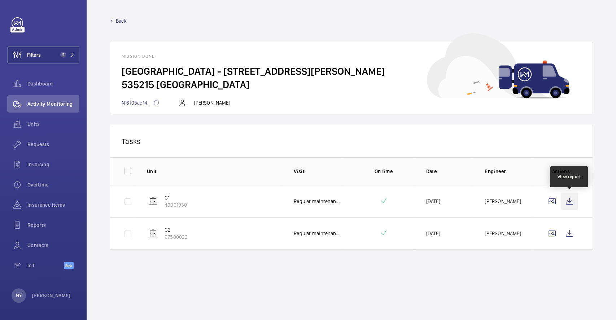
click at [578, 204] on wm-front-icon-button at bounding box center [569, 201] width 17 height 17
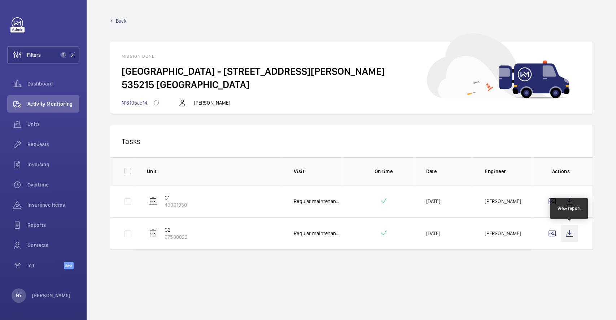
click at [573, 230] on wm-front-icon-button at bounding box center [569, 233] width 17 height 17
click at [120, 27] on div "Back Mission done DHL Air Express Centre - 1 Tai Seng Dr 535215 SINGAPORE N°6f0…" at bounding box center [351, 65] width 483 height 96
click at [124, 23] on span "Back" at bounding box center [121, 20] width 11 height 7
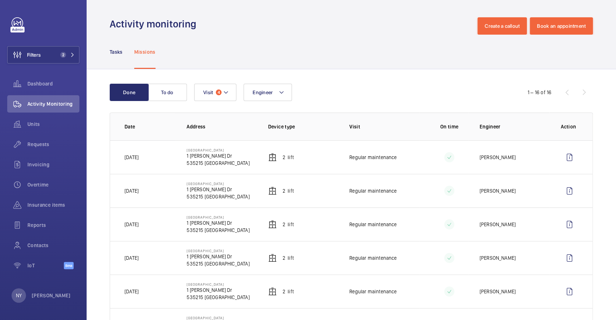
click at [558, 200] on td at bounding box center [571, 191] width 43 height 34
click at [561, 195] on wm-front-icon-button at bounding box center [569, 190] width 17 height 17
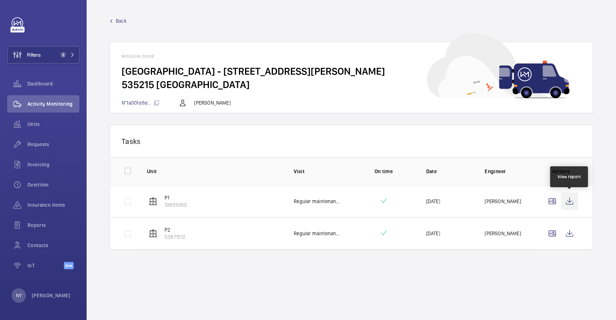
click at [572, 205] on wm-front-icon-button at bounding box center [569, 201] width 17 height 17
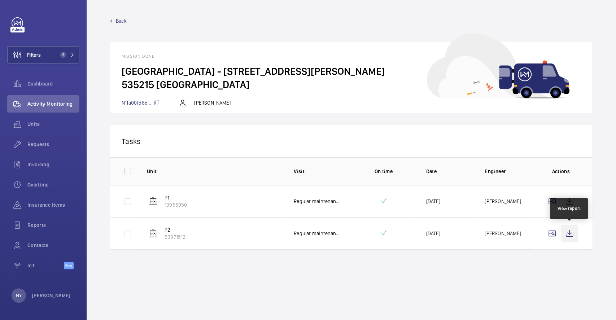
click at [573, 233] on wm-front-icon-button at bounding box center [569, 233] width 17 height 17
click at [121, 22] on span "Back" at bounding box center [121, 20] width 11 height 7
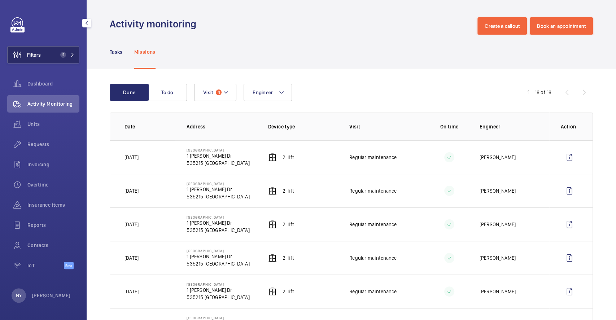
click at [47, 61] on button "Filters 2" at bounding box center [43, 54] width 72 height 17
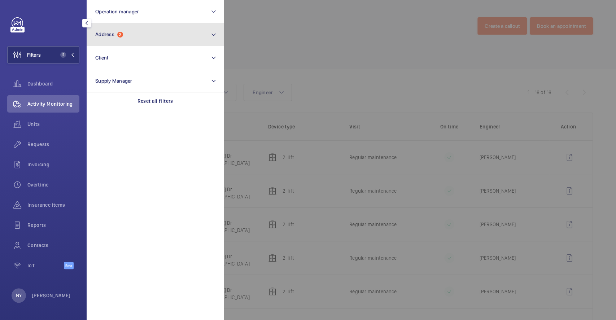
click at [143, 35] on button "Address 2" at bounding box center [155, 34] width 137 height 23
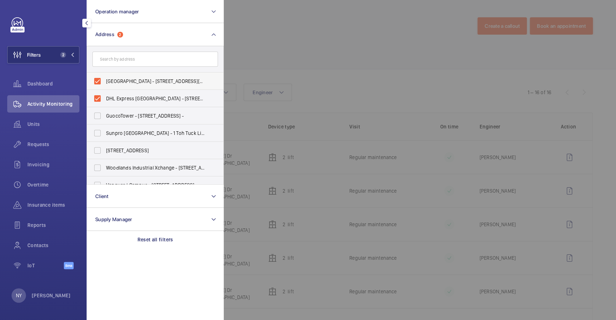
click at [136, 75] on label "DHL Air Express Centre - 1 Tai Seng Dr, SINGAPORE 535215" at bounding box center [150, 81] width 126 height 17
click at [105, 75] on input "DHL Air Express Centre - 1 Tai Seng Dr, SINGAPORE 535215" at bounding box center [97, 81] width 14 height 14
checkbox input "false"
click at [130, 95] on span "DHL Express South Asia Hub - 121 Airport Cargo Rd, SINGAPORE 819480" at bounding box center [155, 98] width 99 height 7
click at [105, 95] on input "DHL Express South Asia Hub - 121 Airport Cargo Rd, SINGAPORE 819480" at bounding box center [97, 98] width 14 height 14
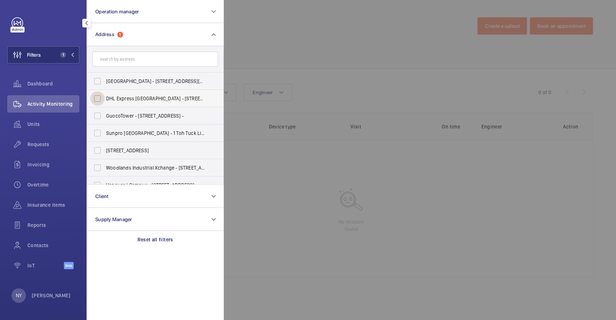
checkbox input "false"
click at [274, 53] on div at bounding box center [532, 160] width 616 height 320
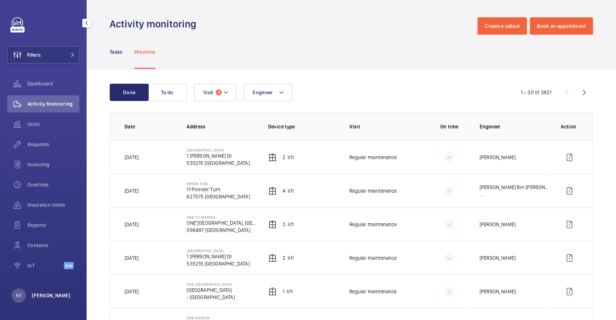
click at [43, 294] on p "[PERSON_NAME]" at bounding box center [51, 295] width 39 height 7
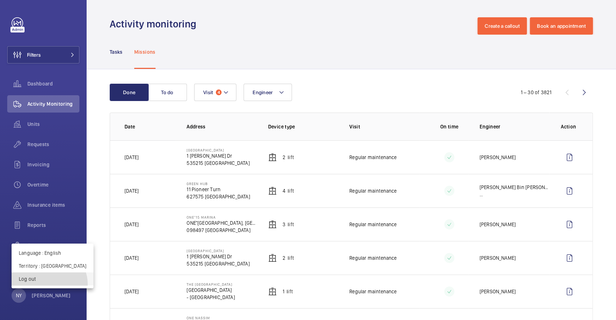
click at [49, 284] on button "Log out" at bounding box center [53, 279] width 82 height 13
